Goal: Task Accomplishment & Management: Manage account settings

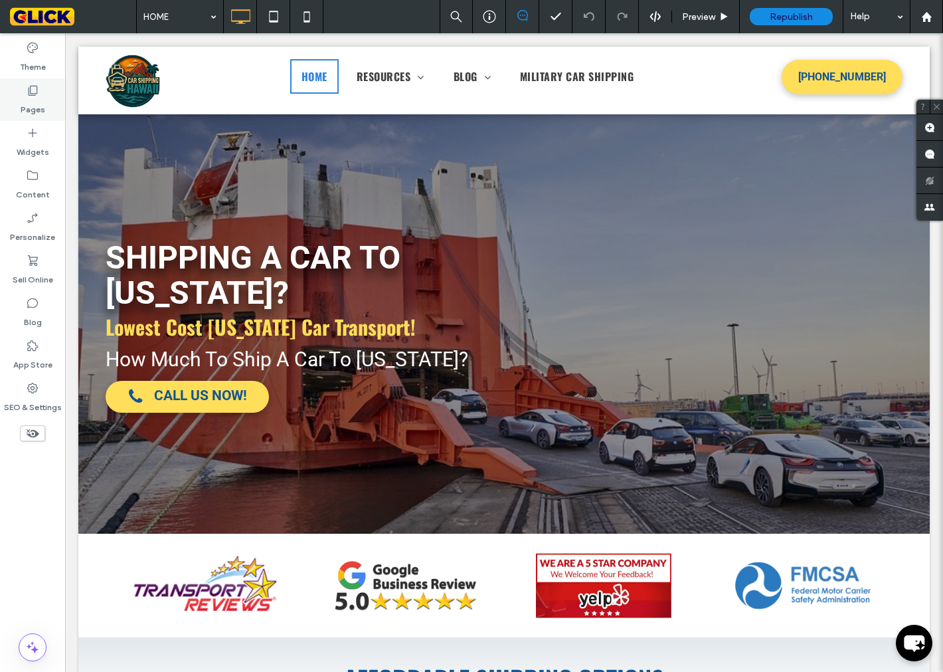
drag, startPoint x: 35, startPoint y: 102, endPoint x: 31, endPoint y: 112, distance: 9.9
click at [33, 109] on label "Pages" at bounding box center [33, 106] width 25 height 19
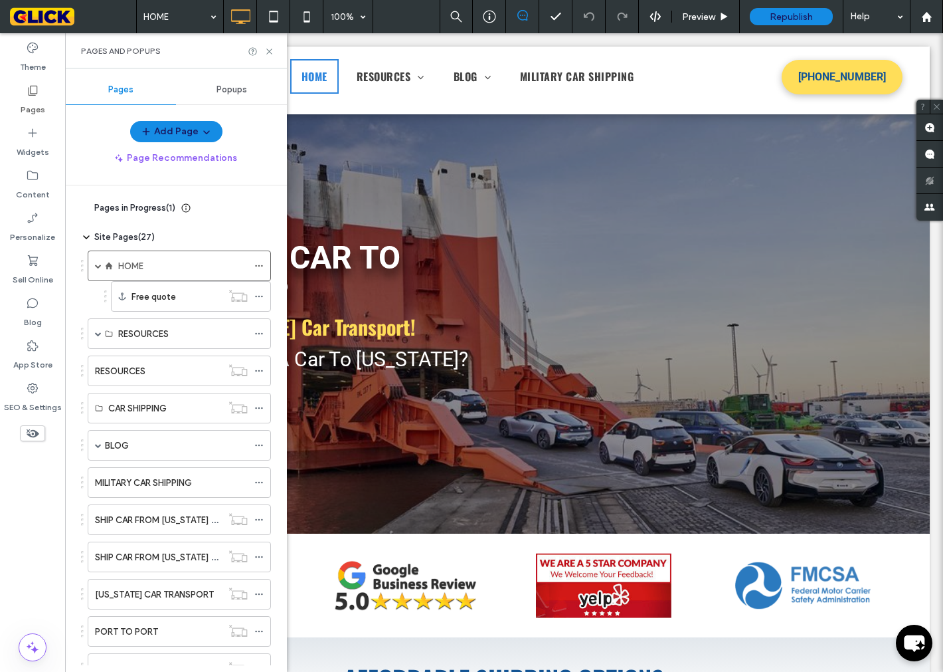
scroll to position [352, 0]
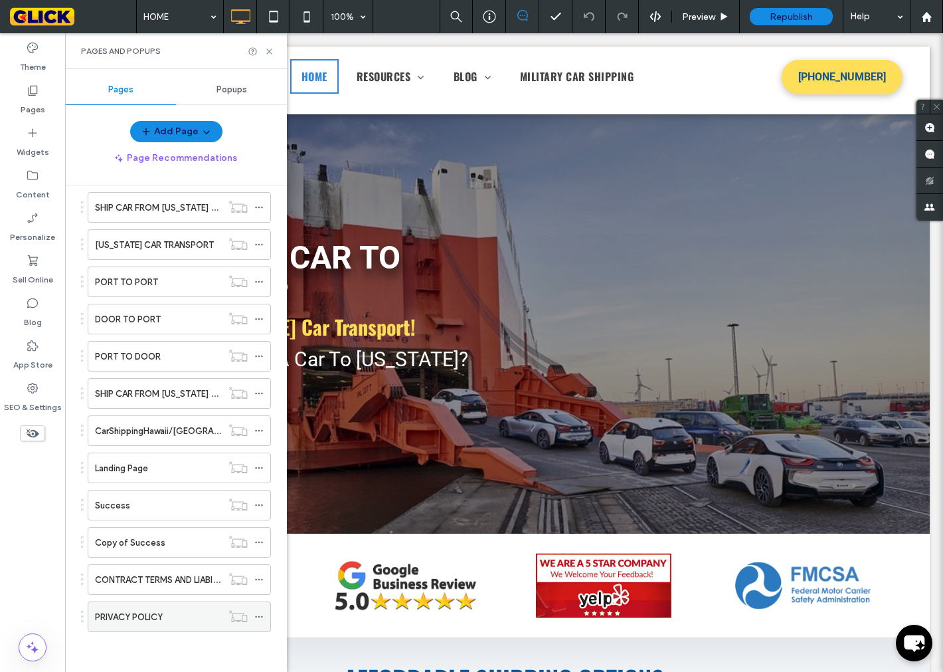
click at [142, 608] on div "PRIVACY POLICY" at bounding box center [158, 616] width 127 height 29
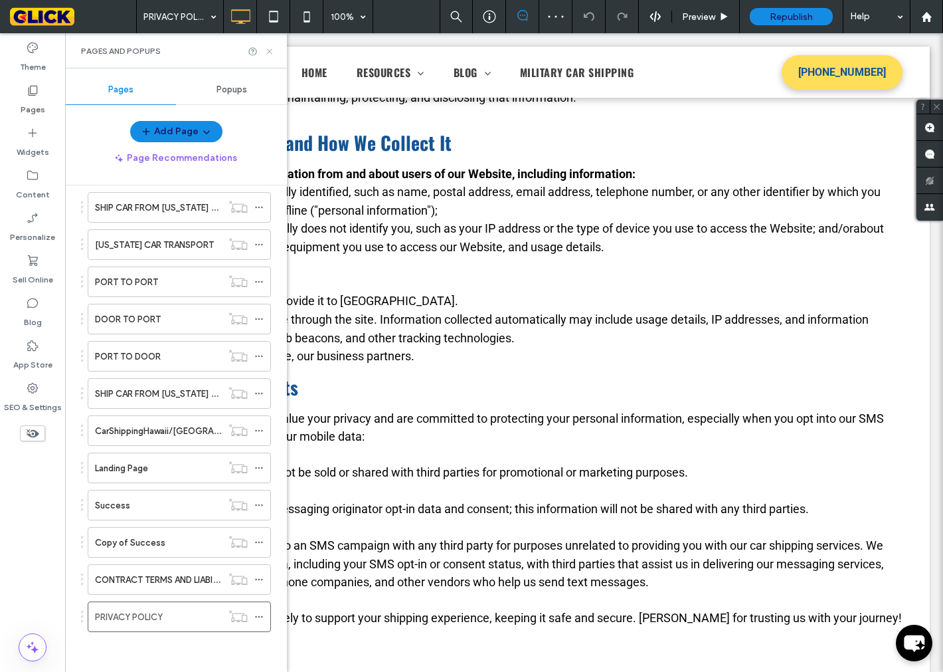
click at [270, 51] on use at bounding box center [268, 51] width 5 height 5
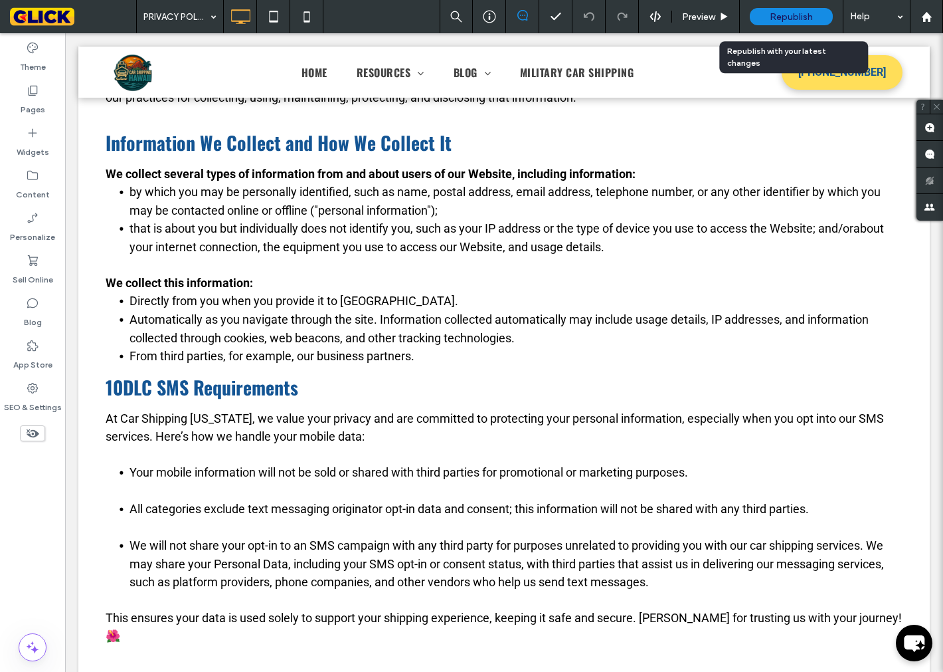
click at [797, 12] on span "Republish" at bounding box center [791, 16] width 43 height 11
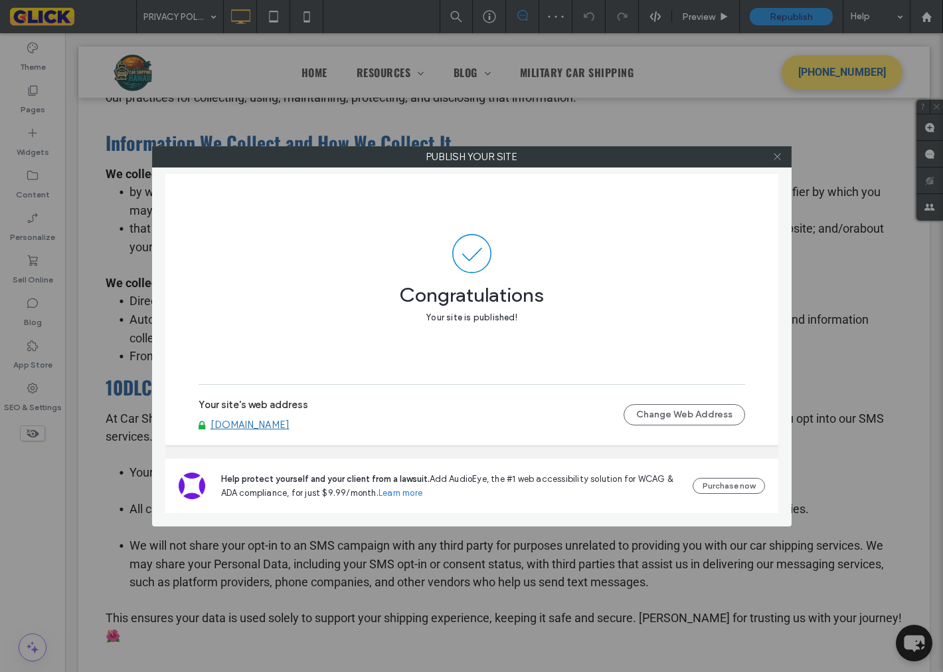
click at [781, 158] on icon at bounding box center [778, 156] width 10 height 10
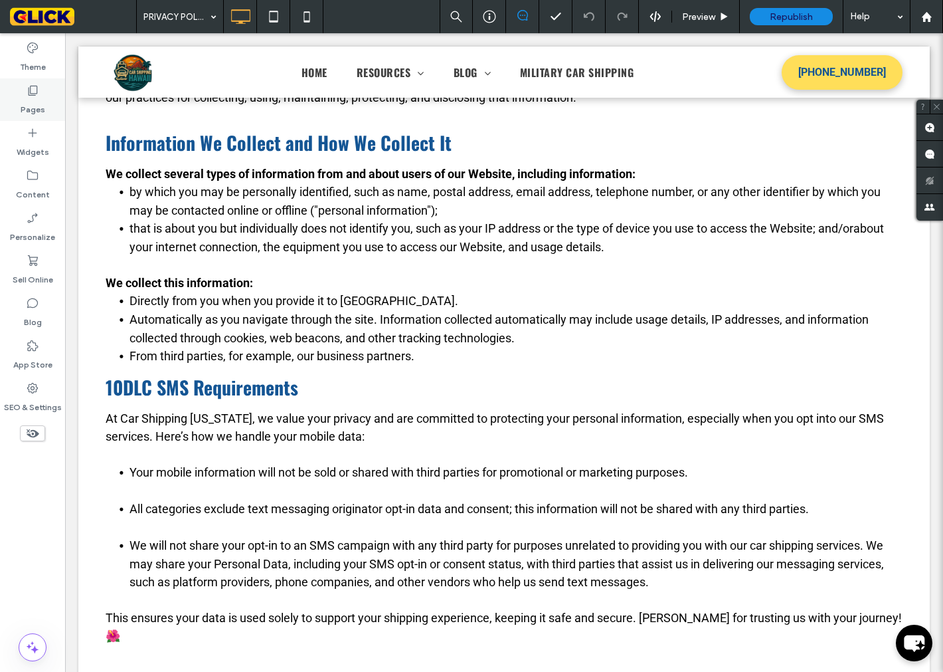
click at [35, 106] on label "Pages" at bounding box center [33, 106] width 25 height 19
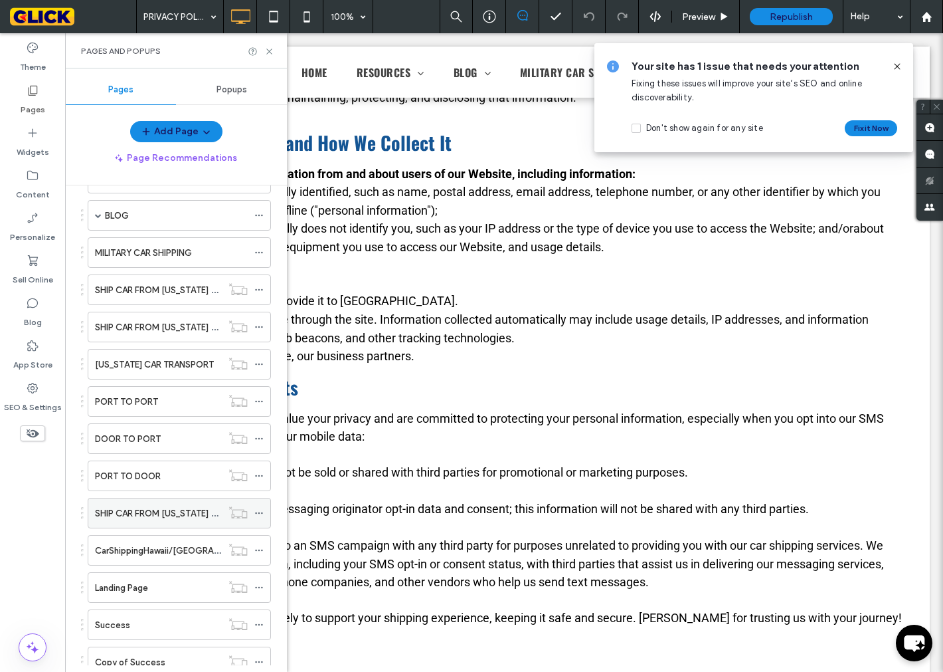
scroll to position [352, 0]
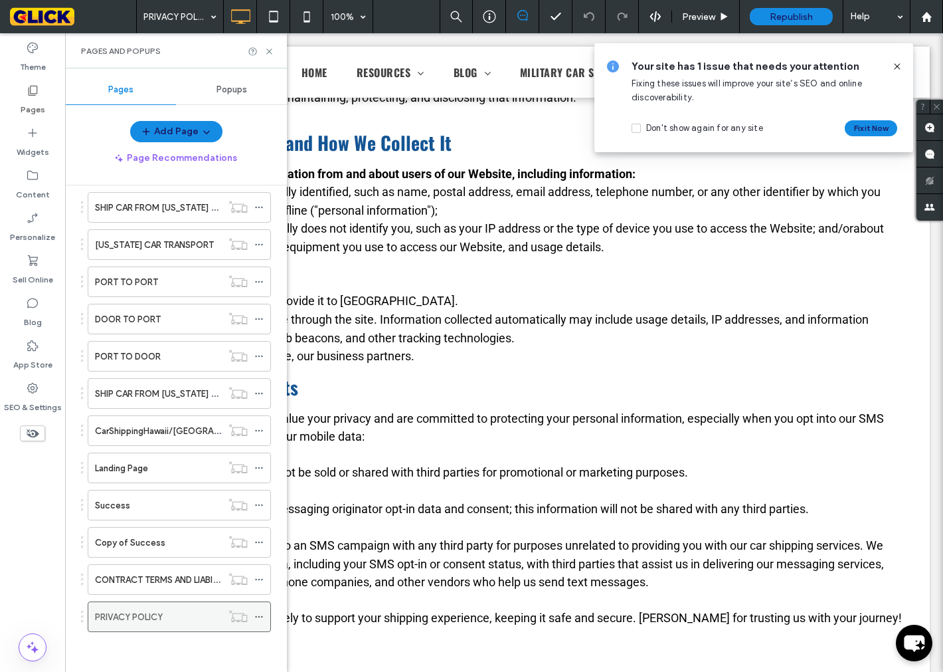
click at [259, 614] on icon at bounding box center [258, 616] width 9 height 9
